Goal: Find specific page/section

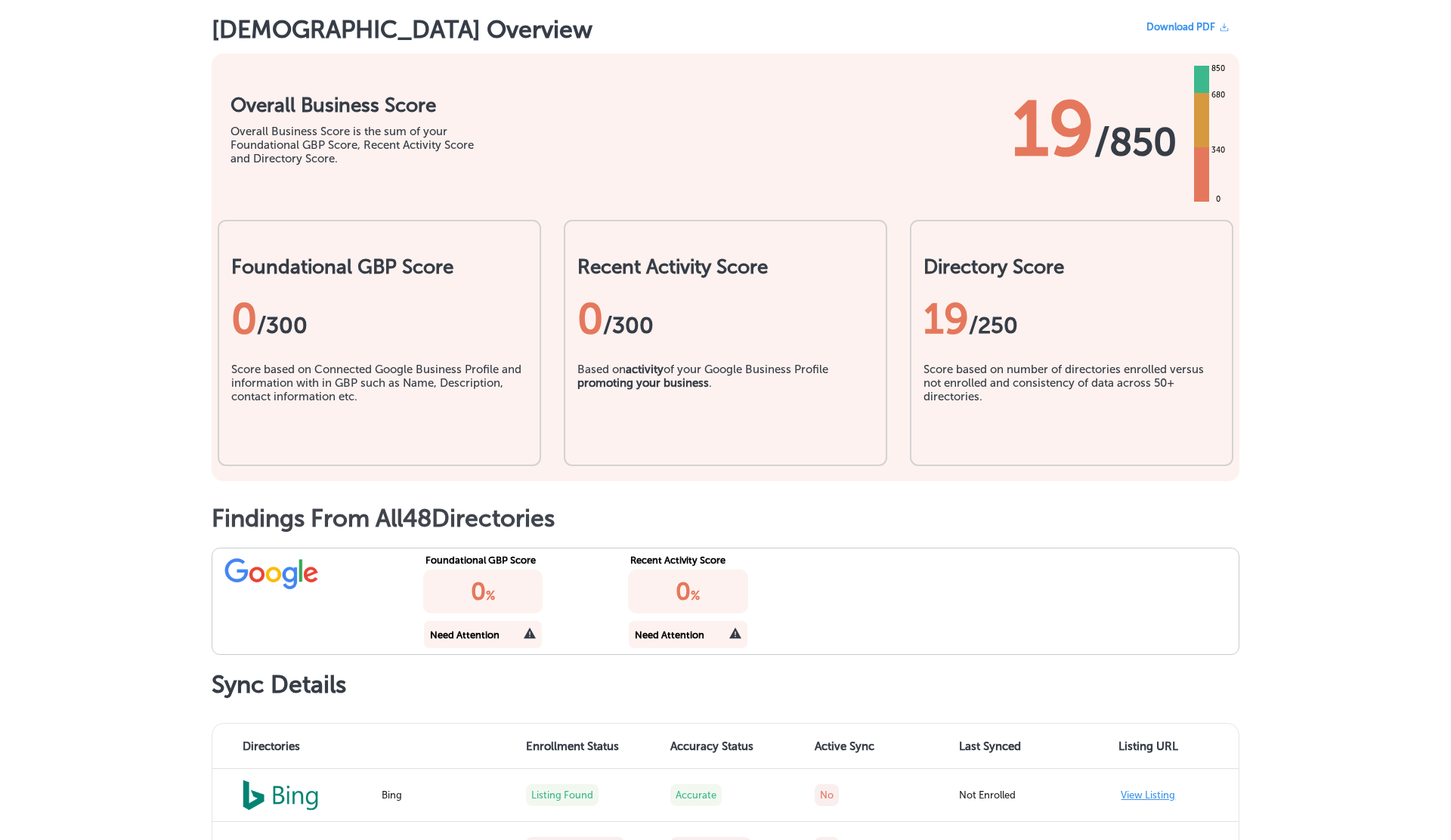
scroll to position [131, 0]
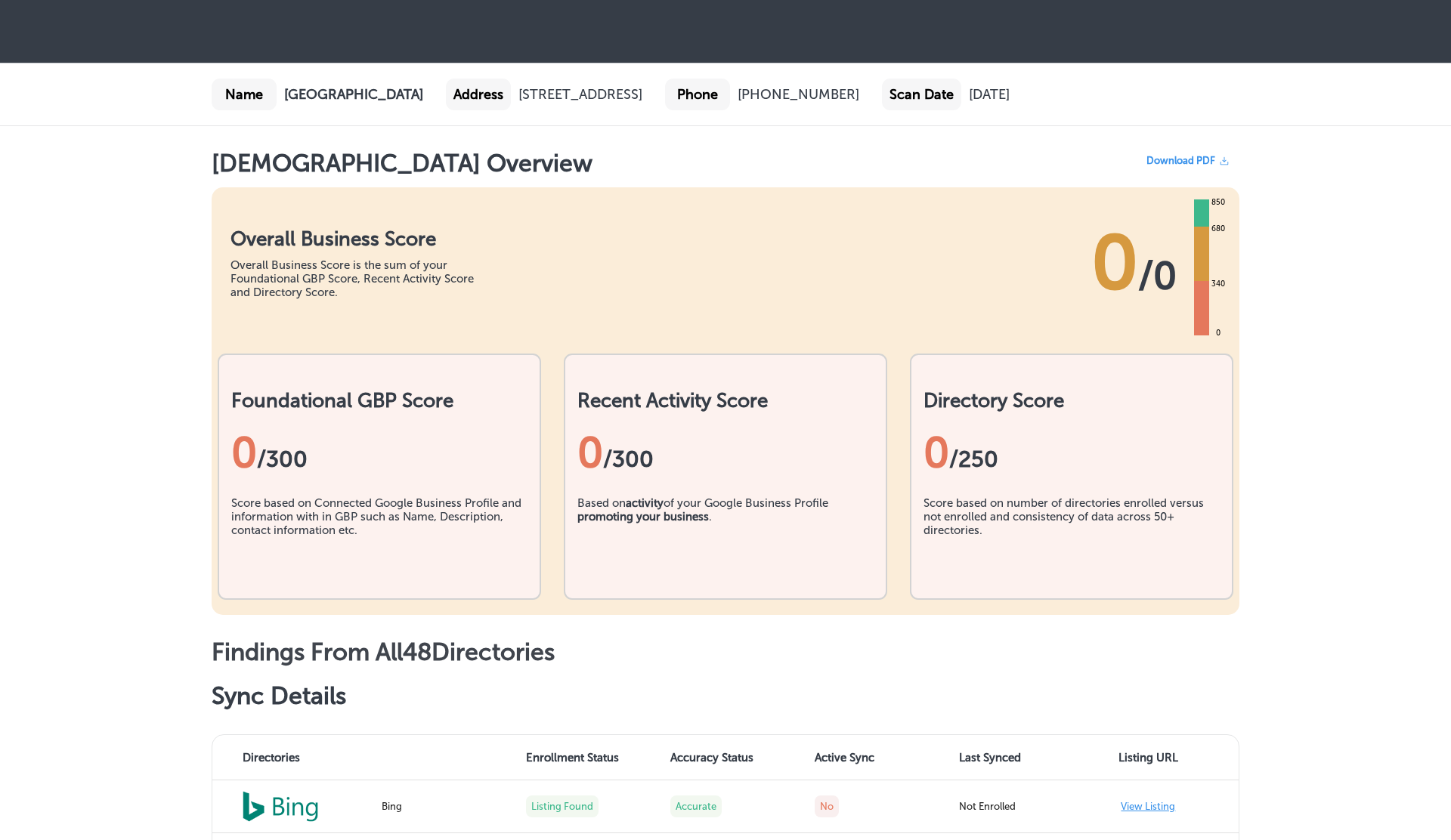
scroll to position [131, 0]
